Goal: Information Seeking & Learning: Learn about a topic

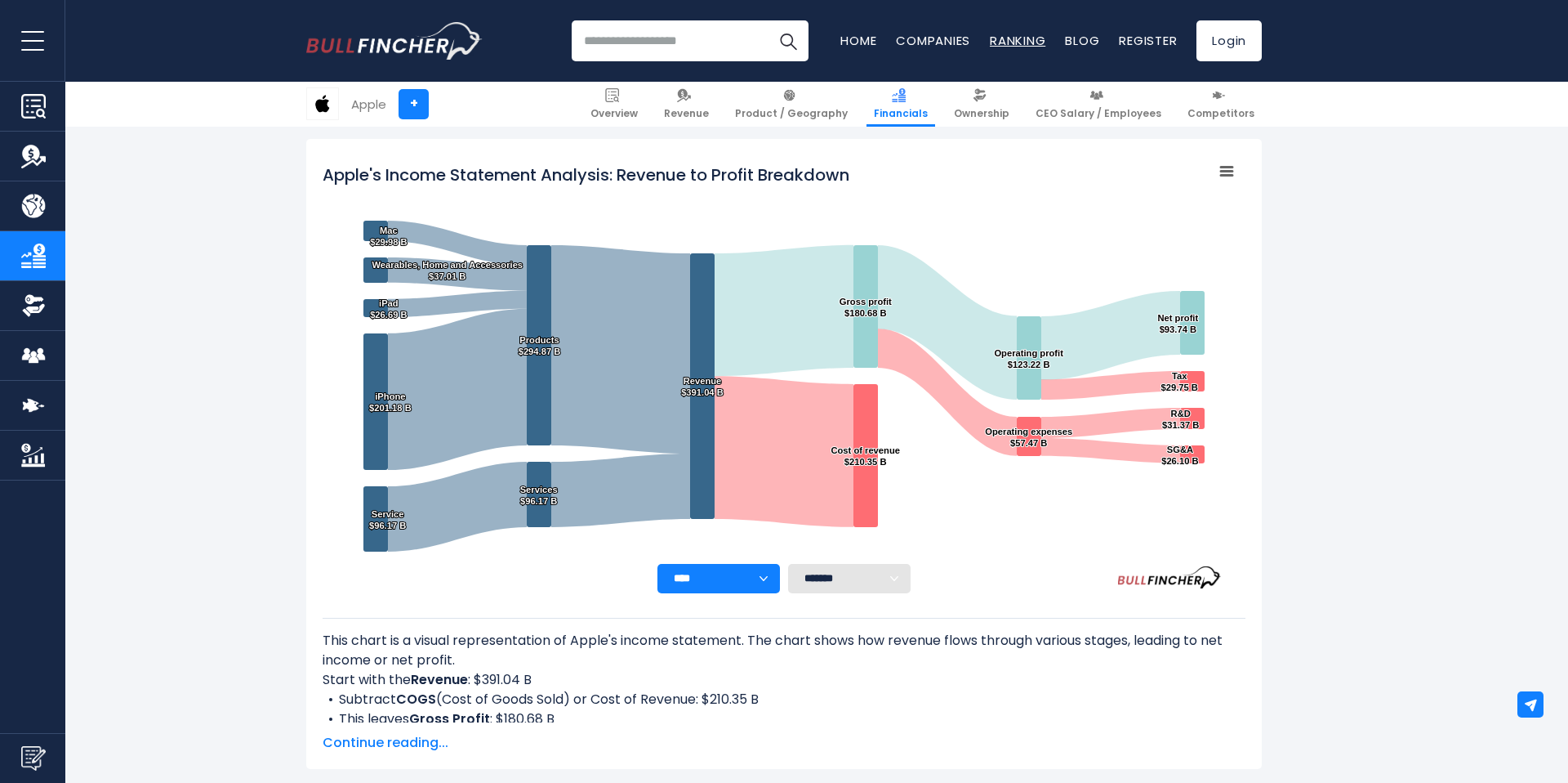
click at [1019, 39] on link "Ranking" at bounding box center [1018, 40] width 56 height 17
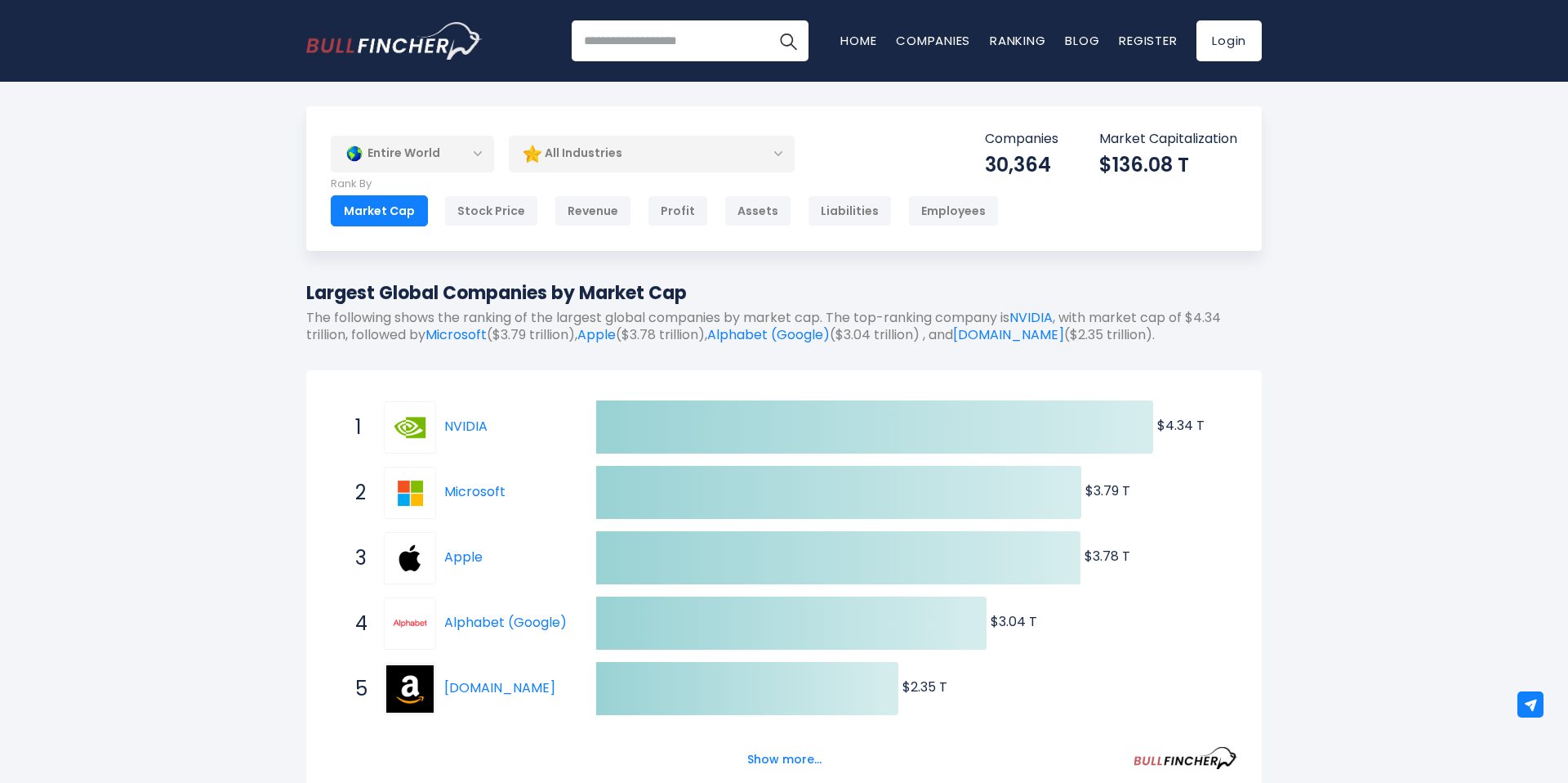
scroll to position [3, 0]
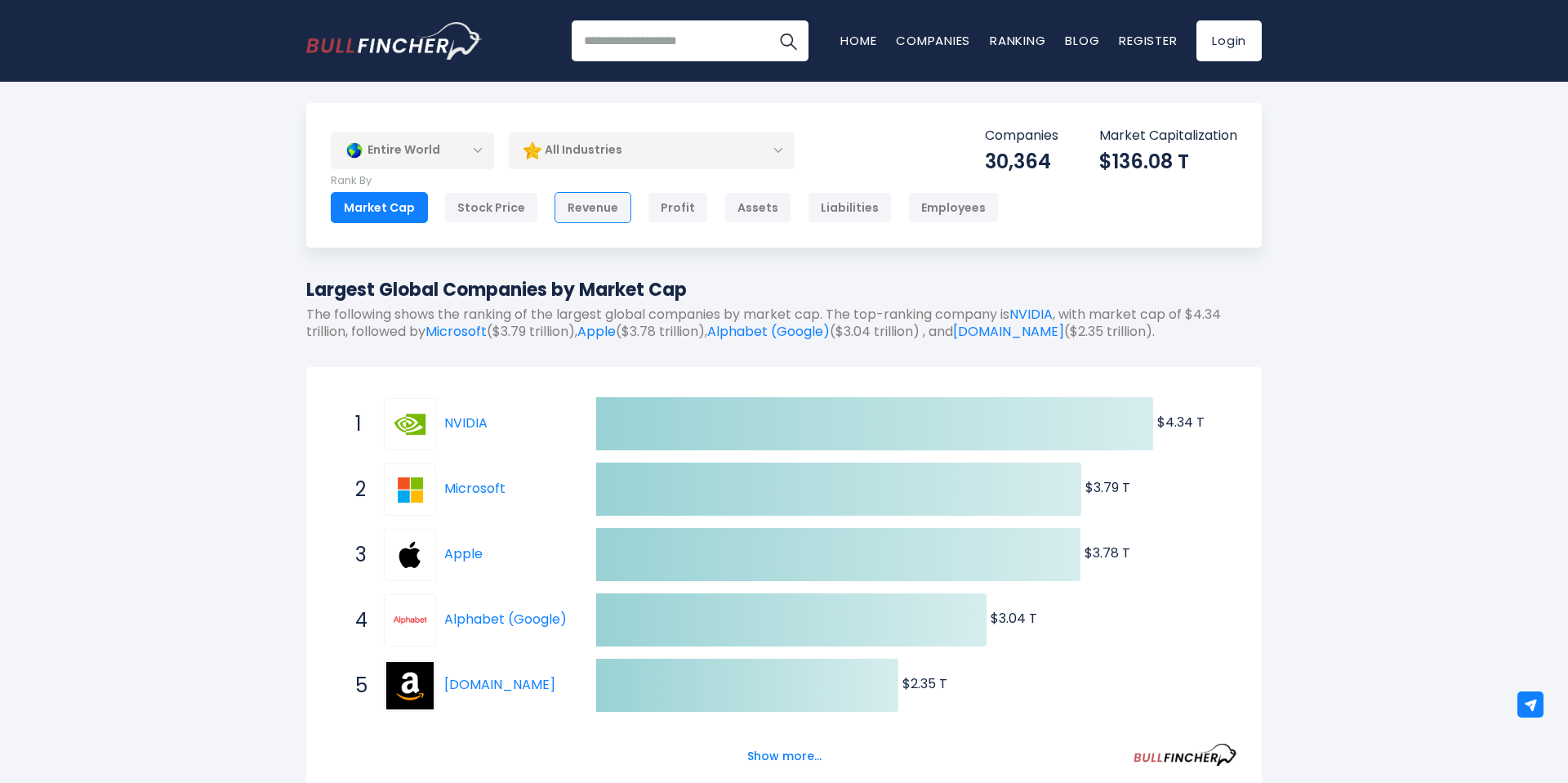
click at [581, 216] on div "Revenue" at bounding box center [592, 207] width 77 height 31
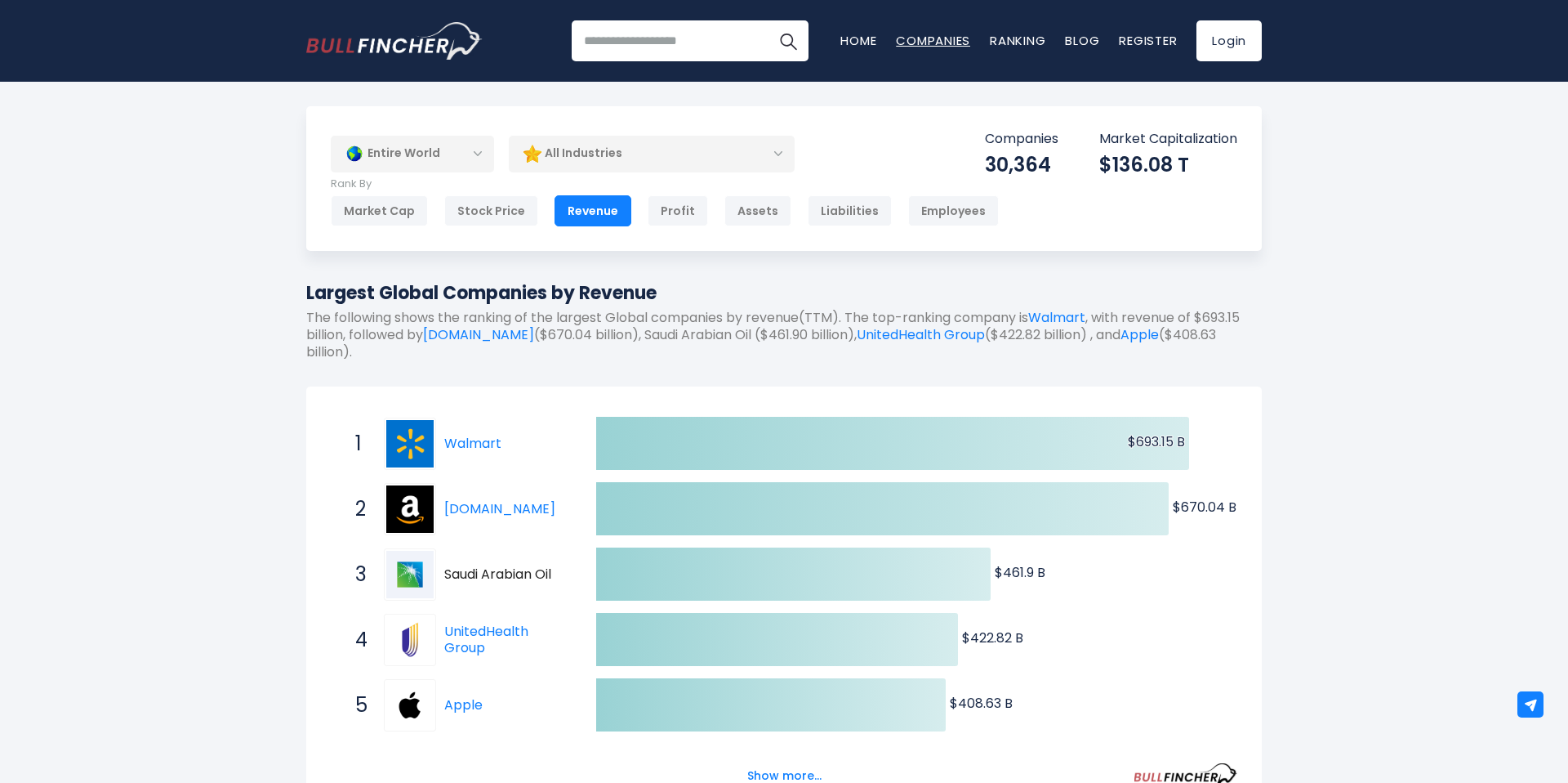
click at [943, 37] on link "Companies" at bounding box center [933, 40] width 75 height 17
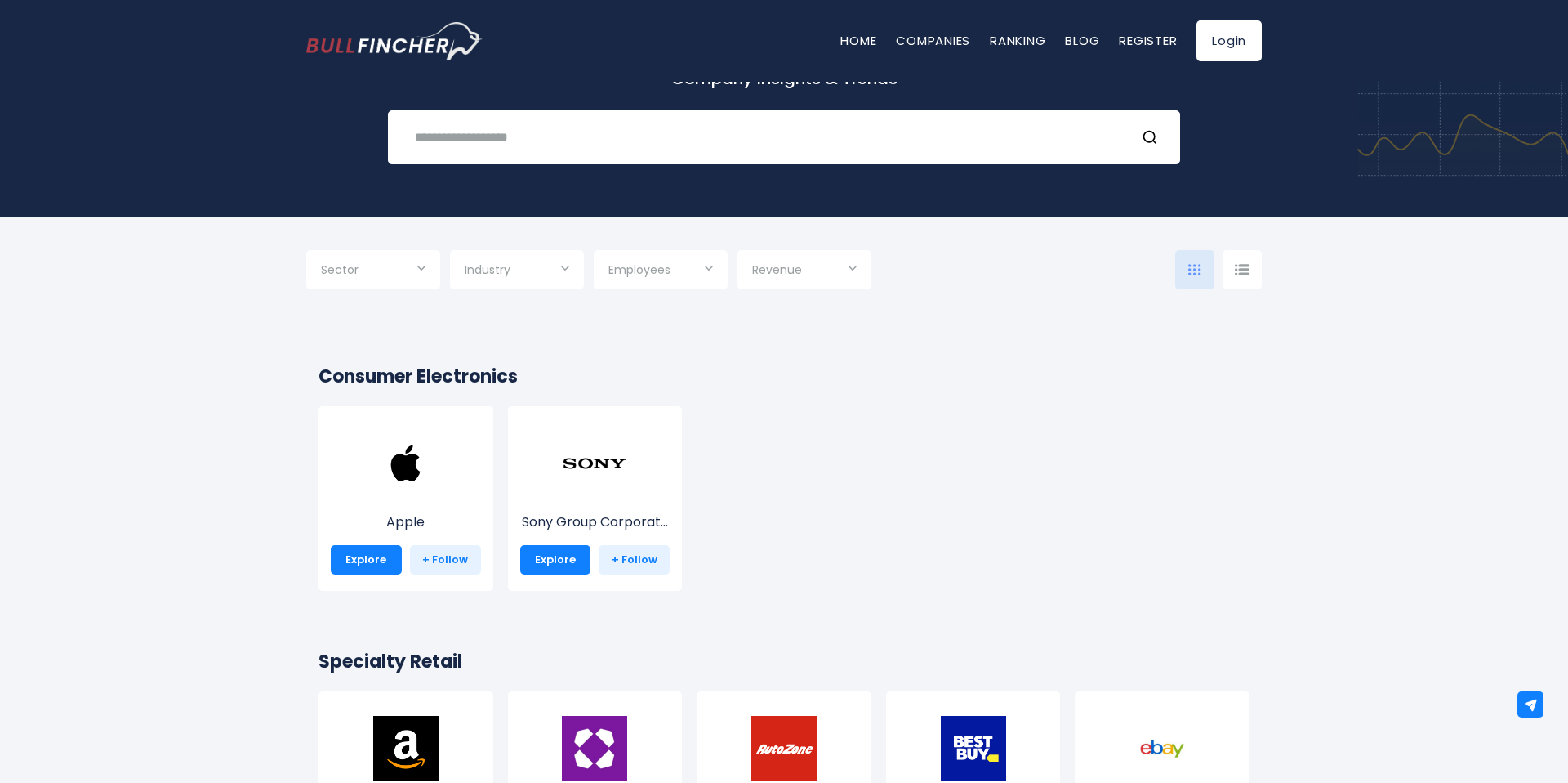
scroll to position [120, 0]
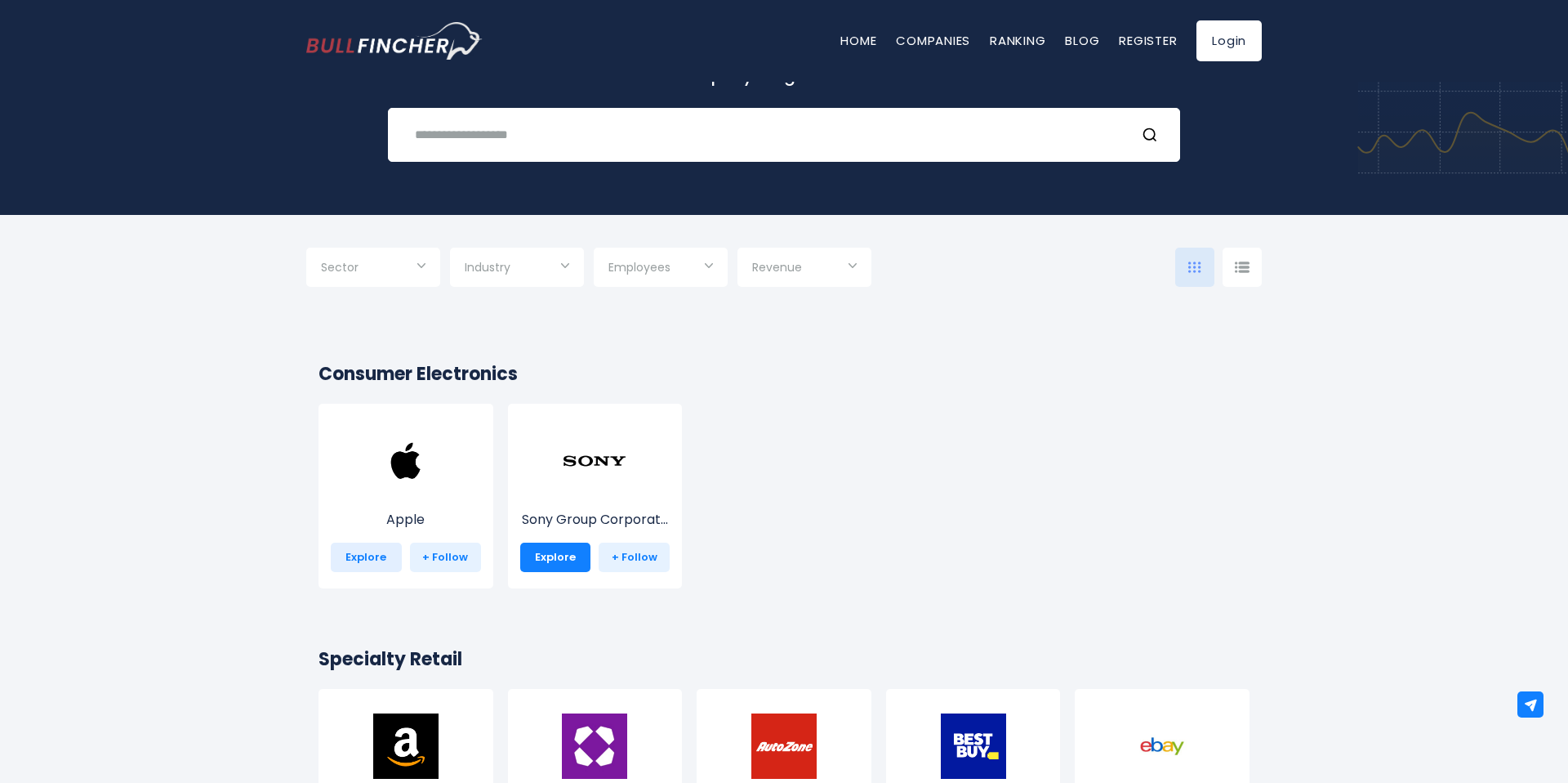
click at [375, 563] on link "Explore" at bounding box center [367, 557] width 72 height 30
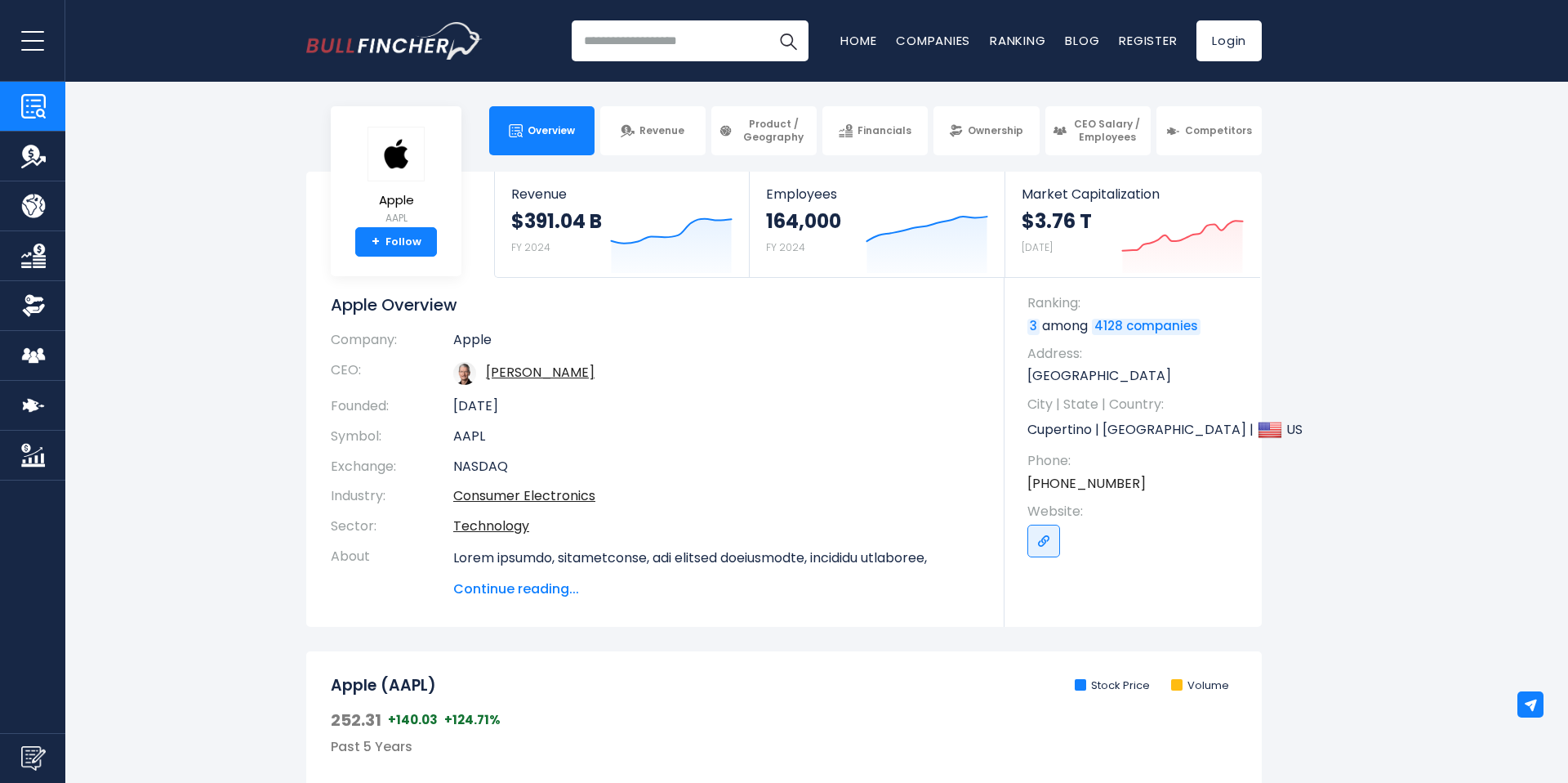
click at [48, 50] on button "open menu" at bounding box center [33, 40] width 66 height 80
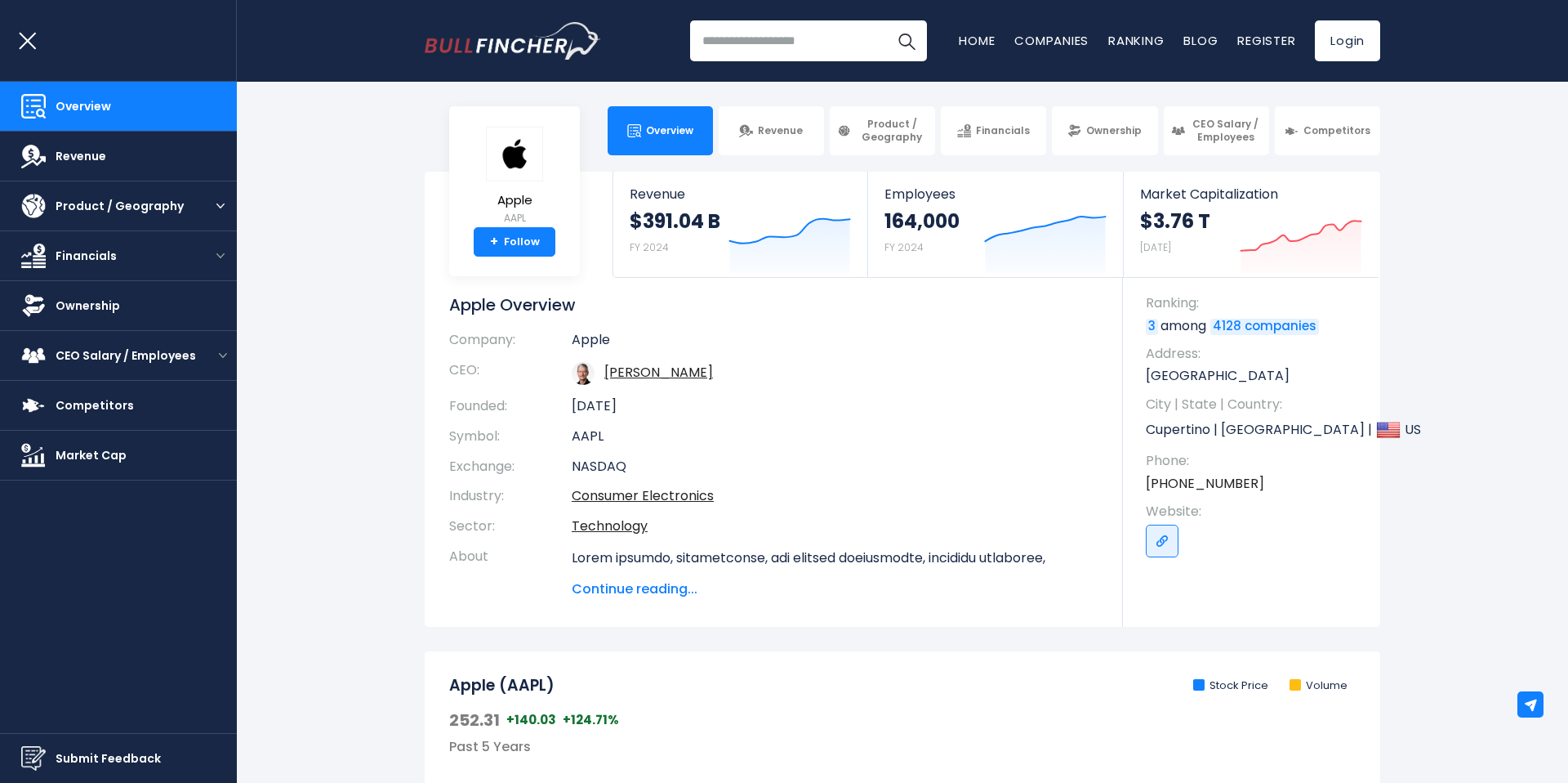
click at [207, 205] on button "open menu" at bounding box center [221, 206] width 33 height 49
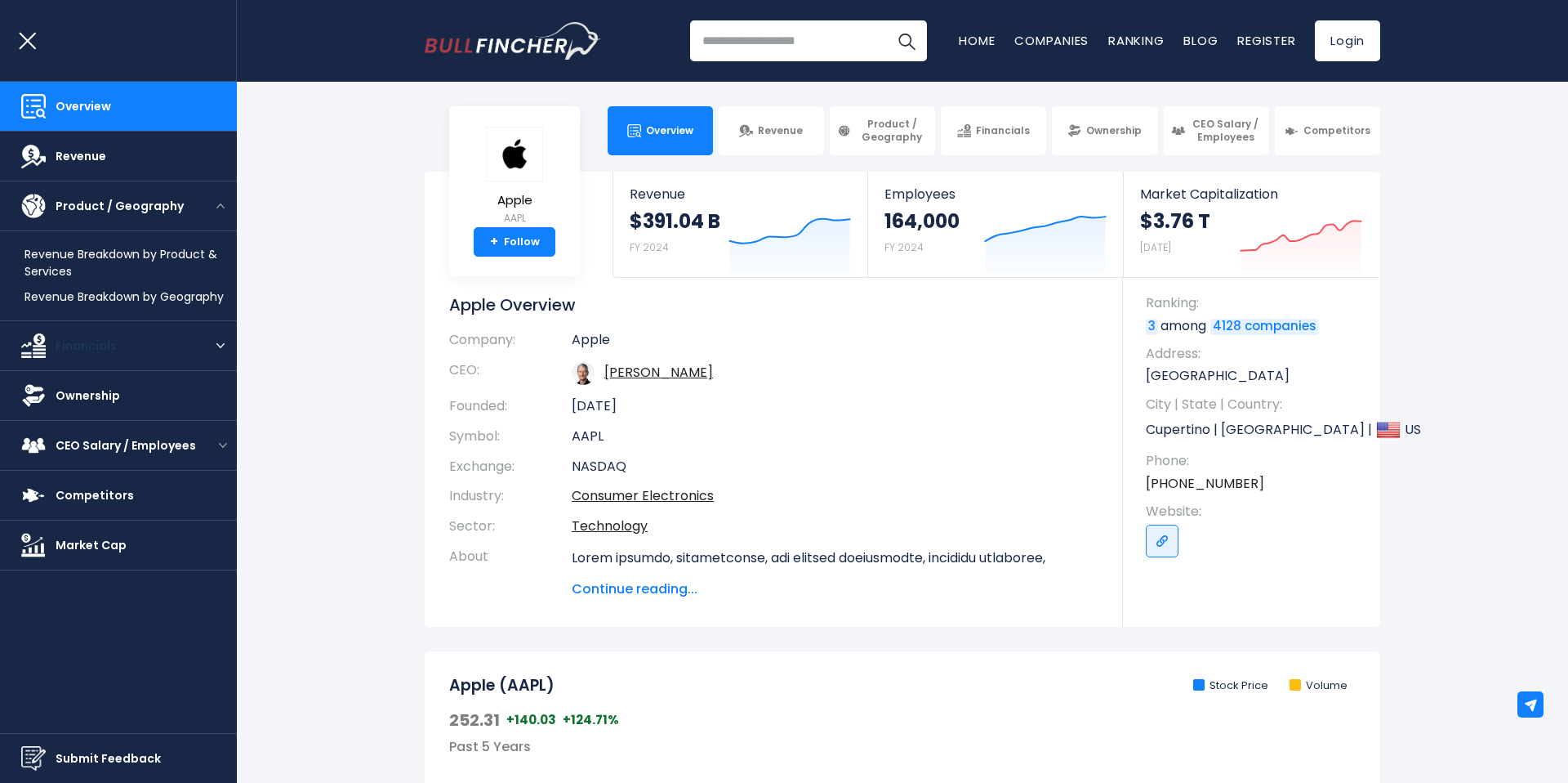
click at [186, 349] on link "Financials" at bounding box center [102, 345] width 205 height 49
click at [223, 345] on img "open menu" at bounding box center [221, 345] width 8 height 5
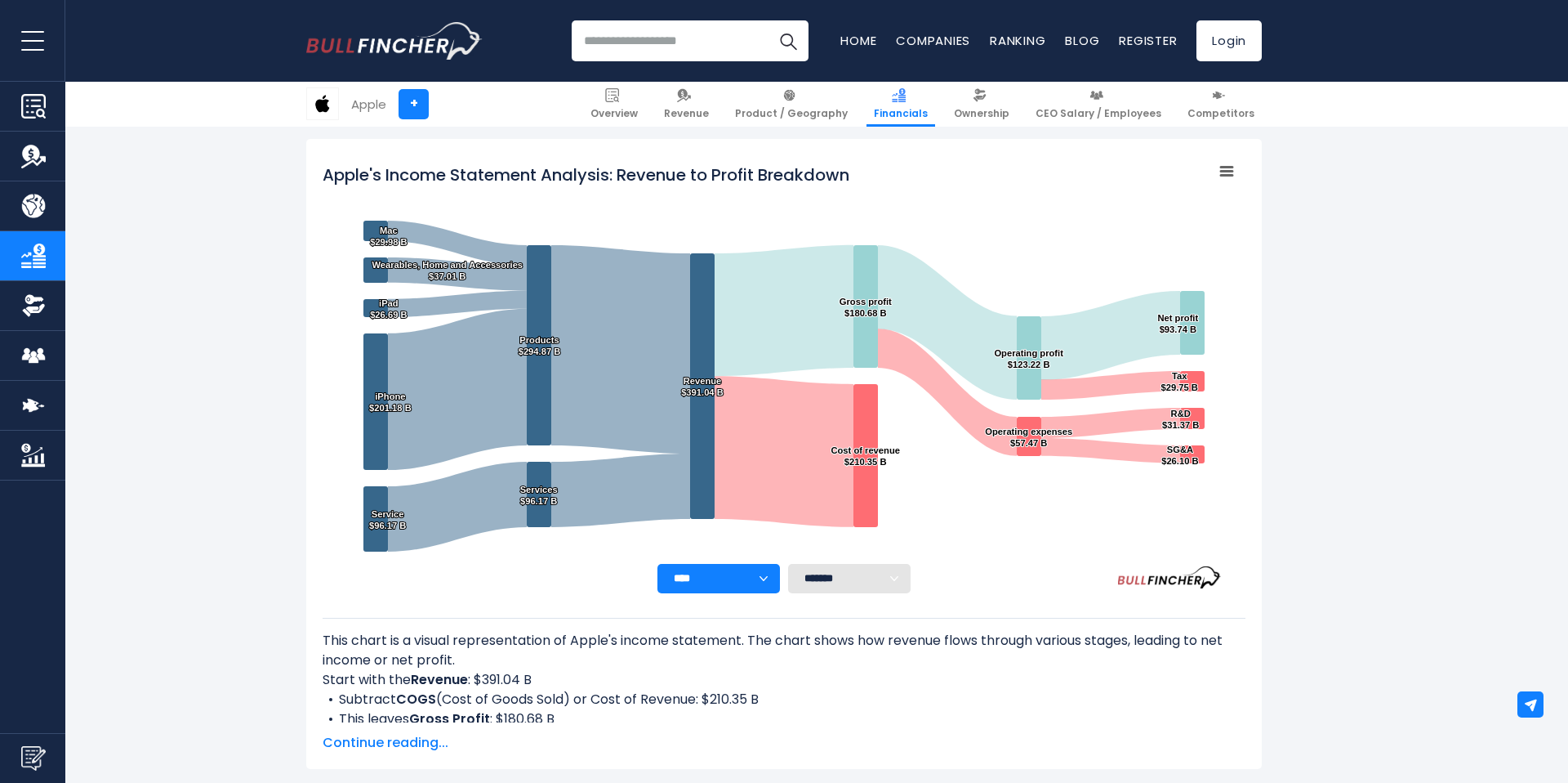
click at [25, 245] on img "Company Financials" at bounding box center [33, 255] width 25 height 25
click at [770, 583] on select "**** **** **** **** **** ****" at bounding box center [718, 578] width 122 height 30
select select "****"
click at [658, 563] on select "**** **** **** **** **** ****" at bounding box center [718, 578] width 122 height 30
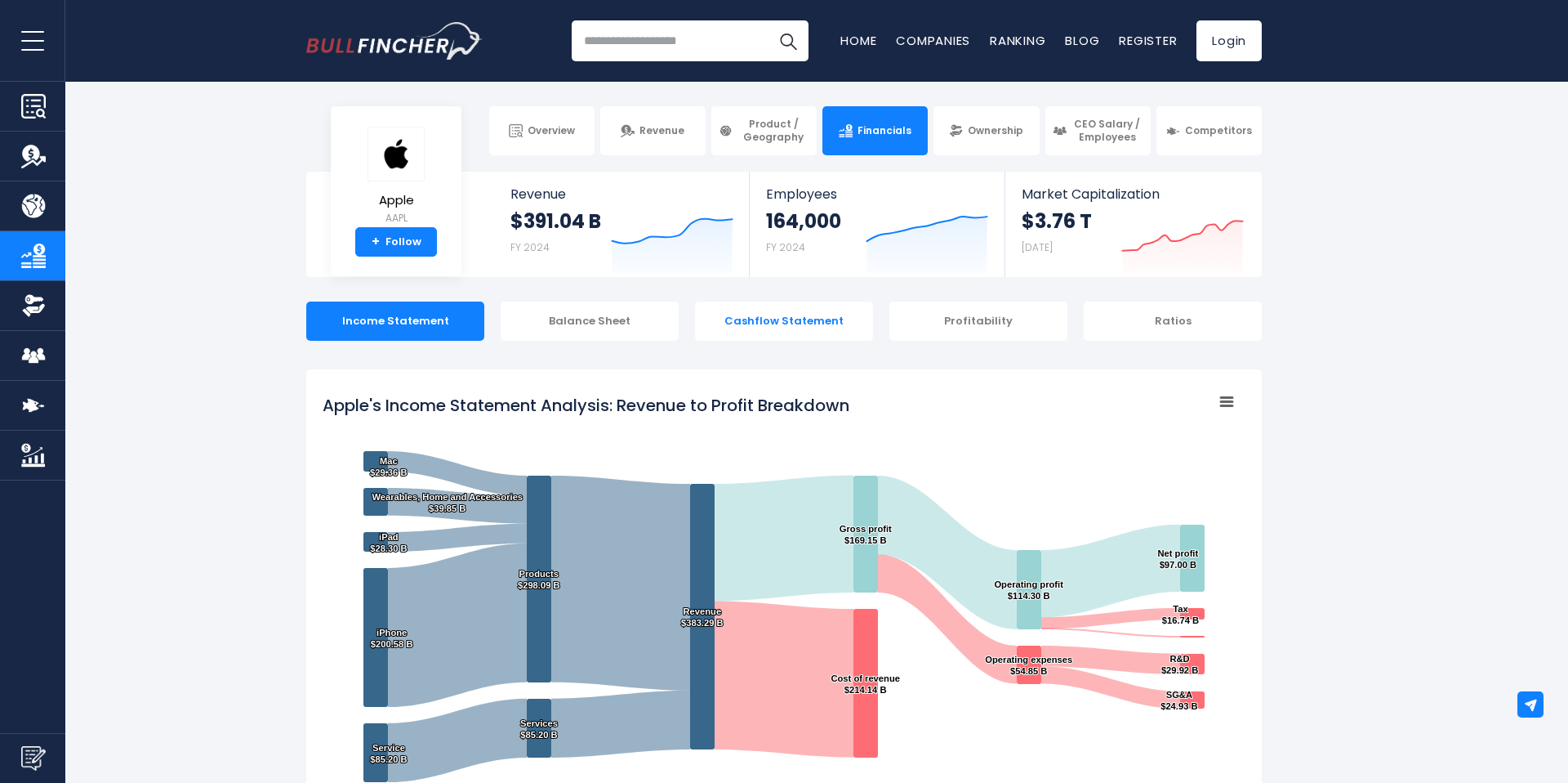
click at [803, 322] on div "Cashflow Statement" at bounding box center [784, 320] width 178 height 39
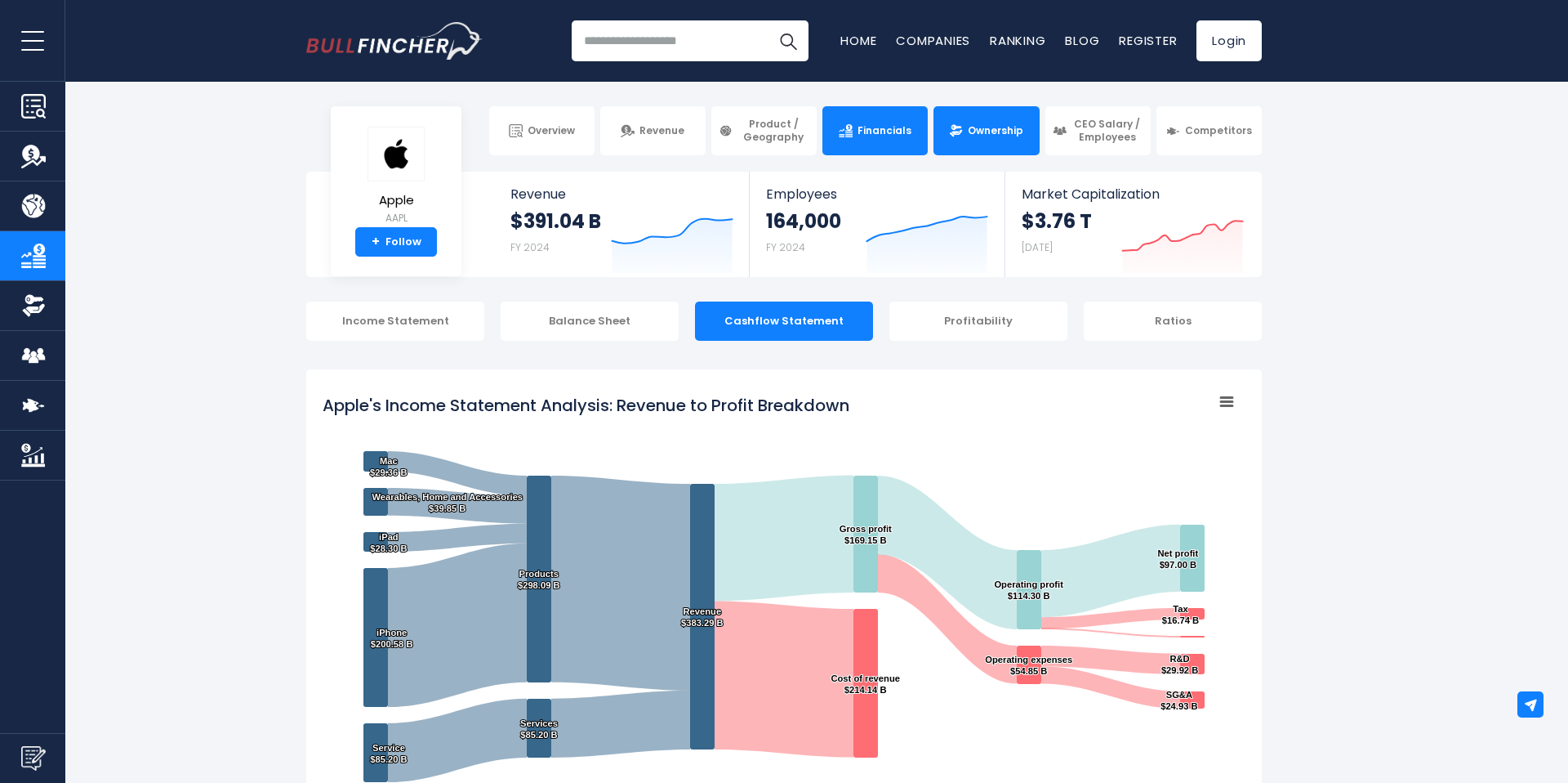
click at [994, 137] on link "Ownership" at bounding box center [987, 130] width 105 height 49
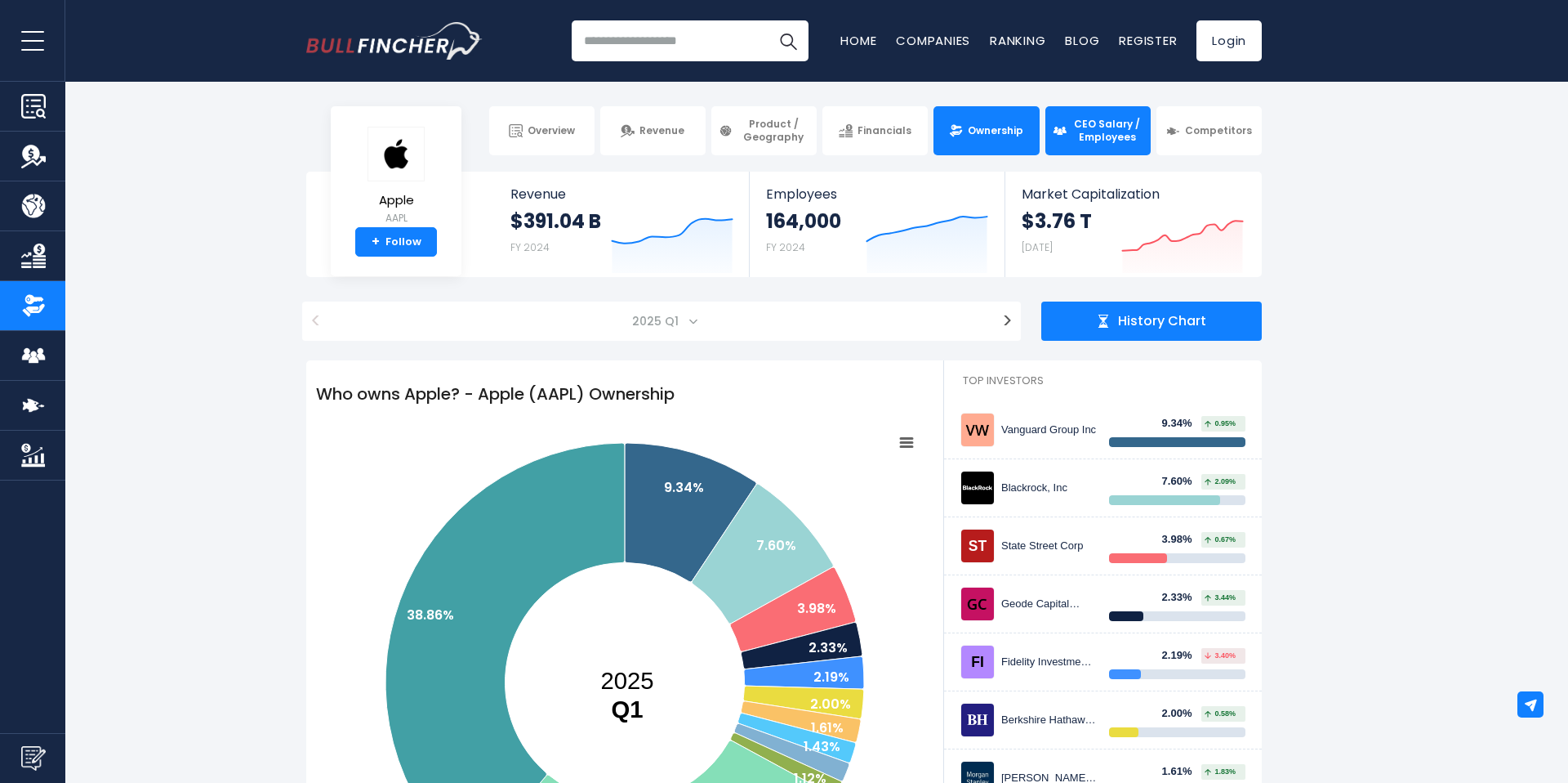
click at [1102, 137] on span "CEO Salary / Employees" at bounding box center [1108, 129] width 72 height 25
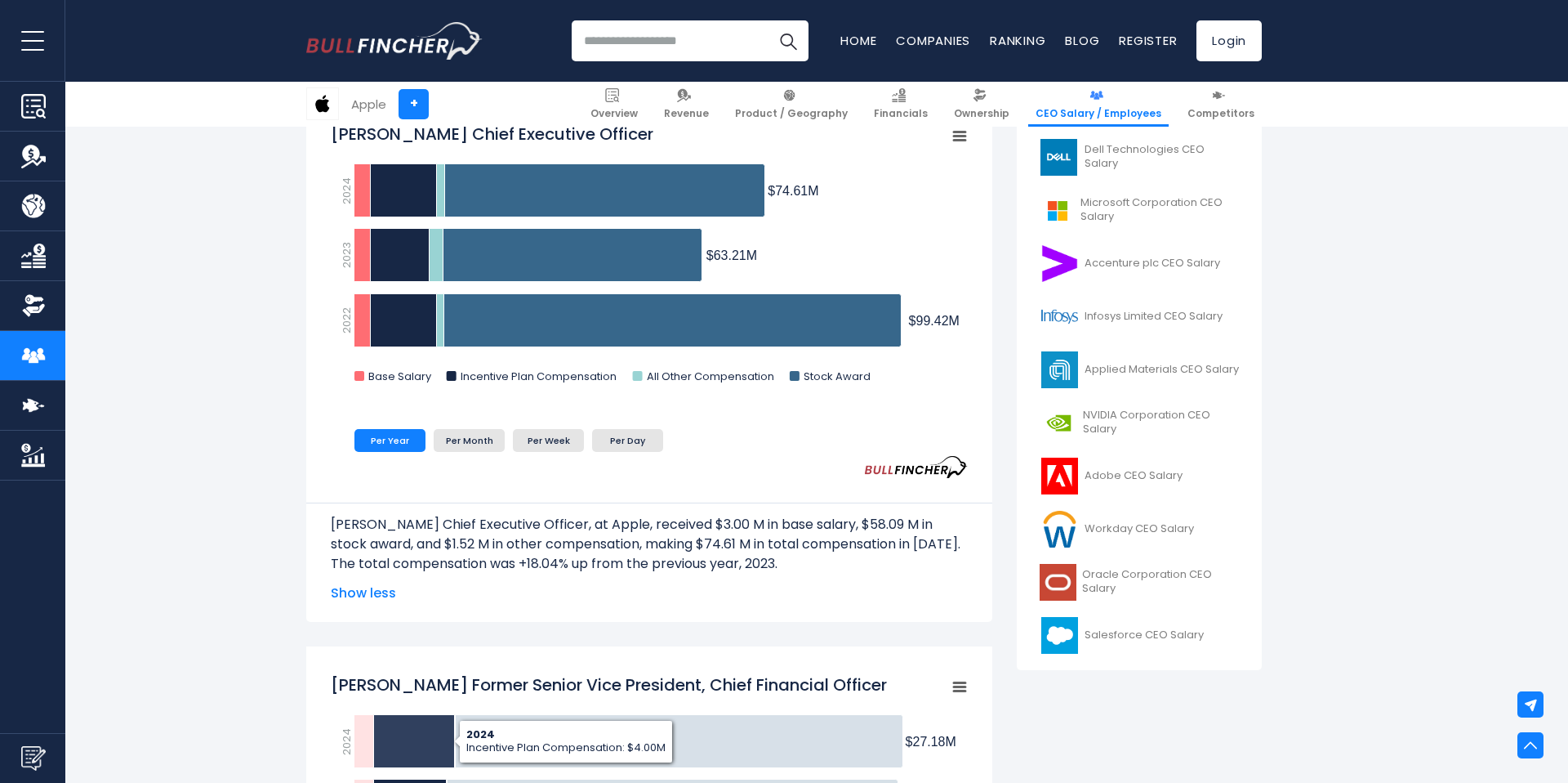
scroll to position [475, 0]
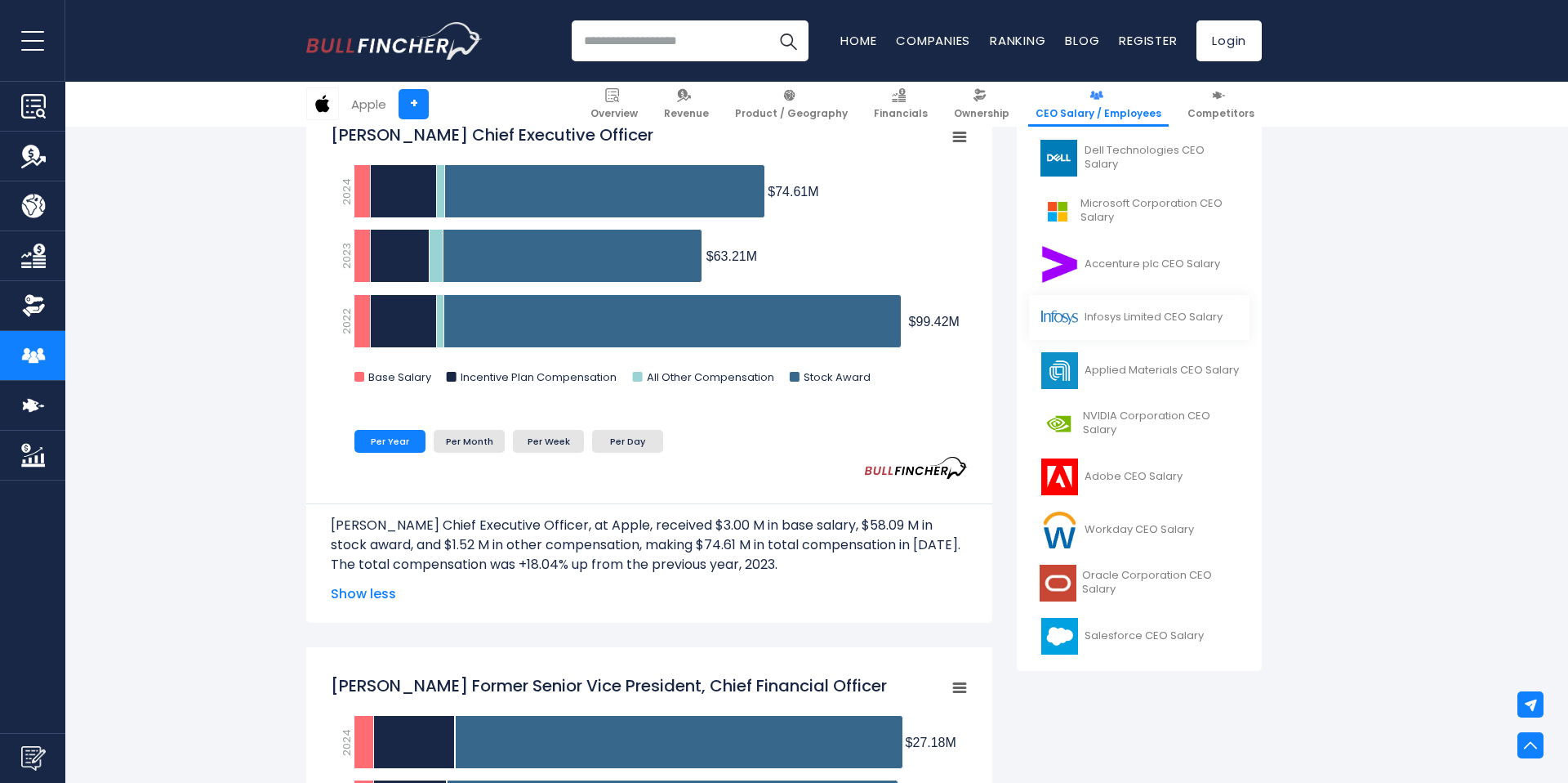
click at [1117, 319] on span "Infosys Limited CEO Salary" at bounding box center [1154, 317] width 138 height 14
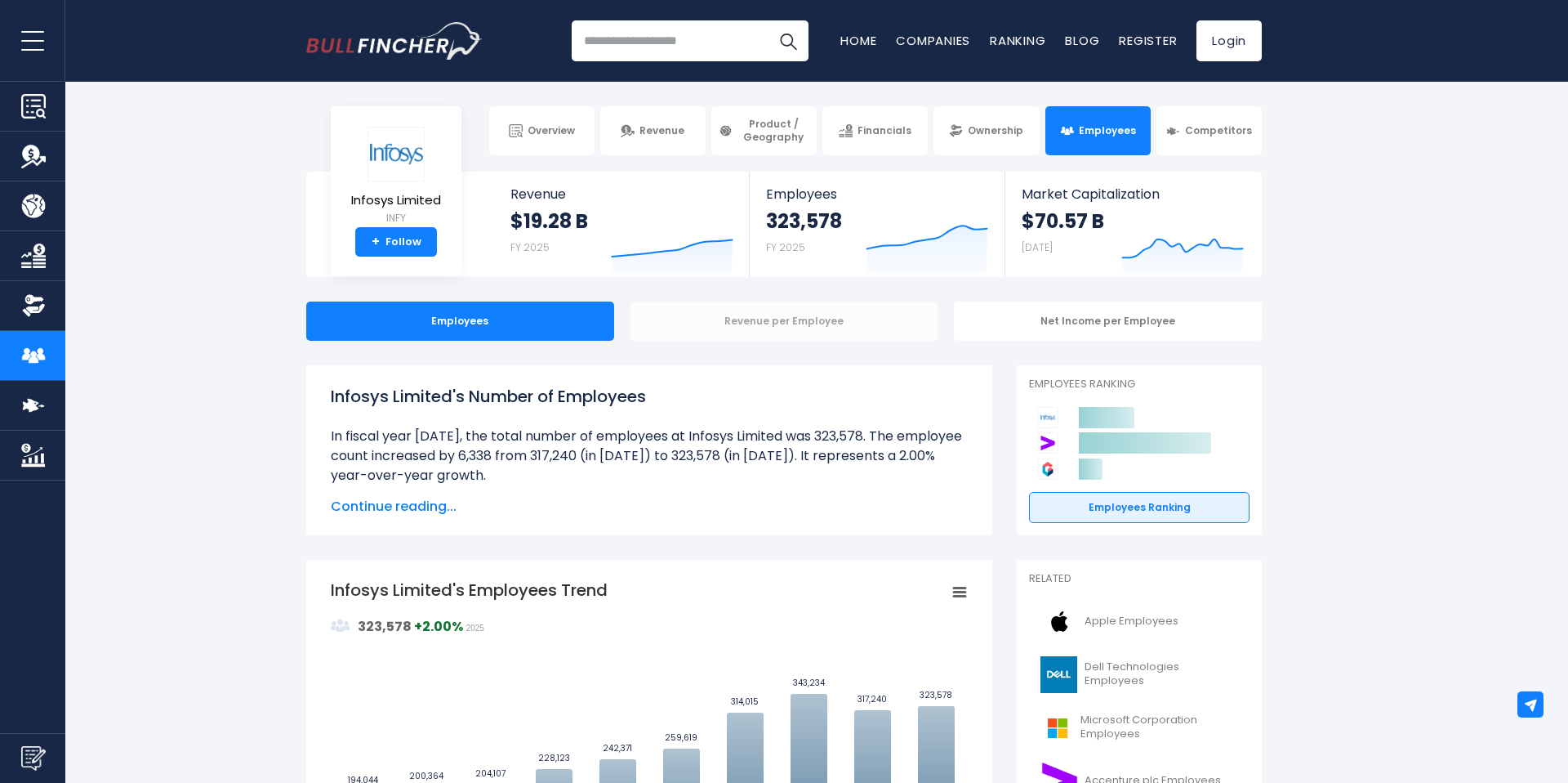
click at [832, 323] on div "Revenue per Employee" at bounding box center [785, 320] width 308 height 39
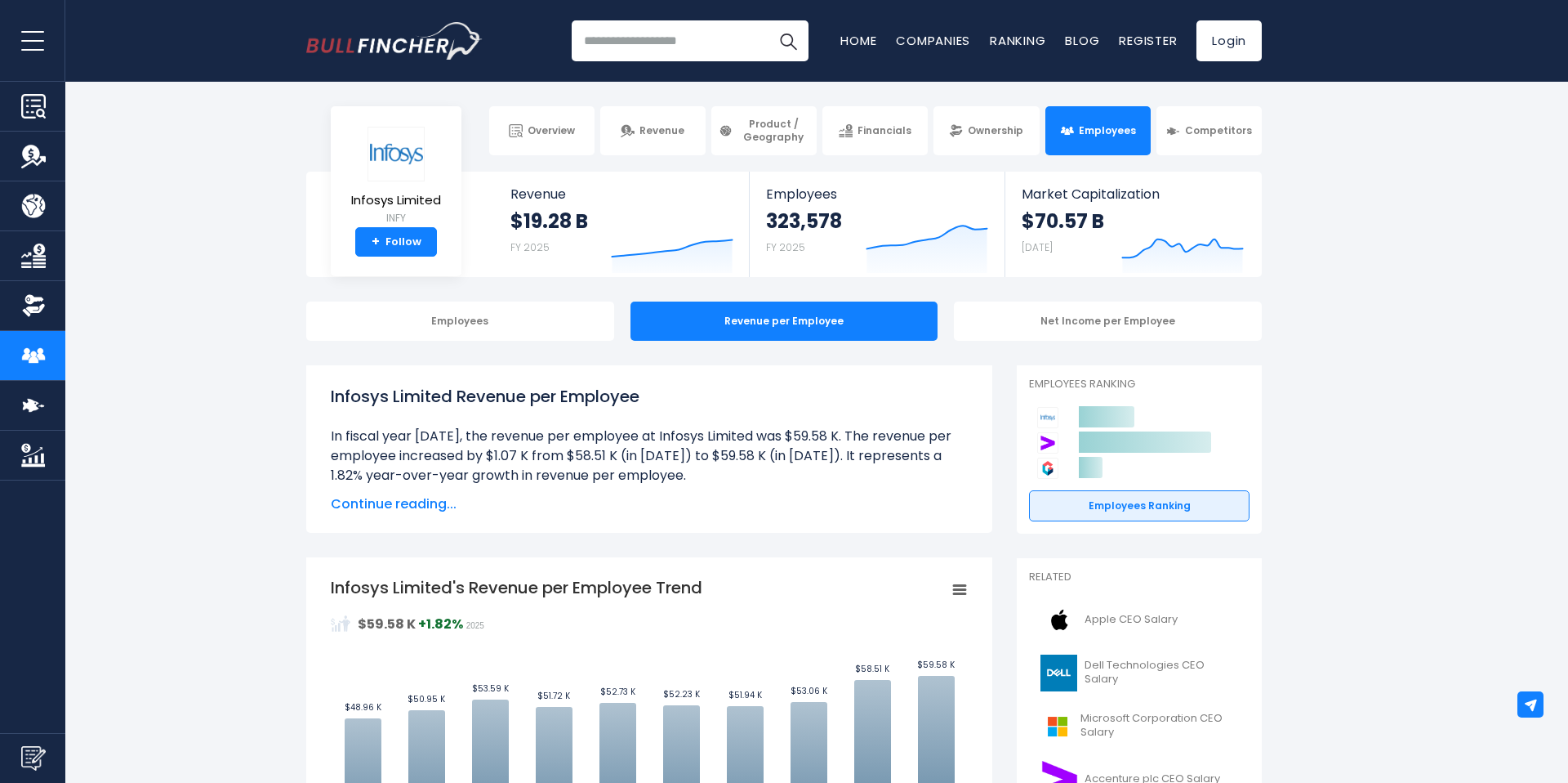
click at [402, 49] on img "Go to homepage" at bounding box center [394, 41] width 177 height 38
